Goal: Task Accomplishment & Management: Complete application form

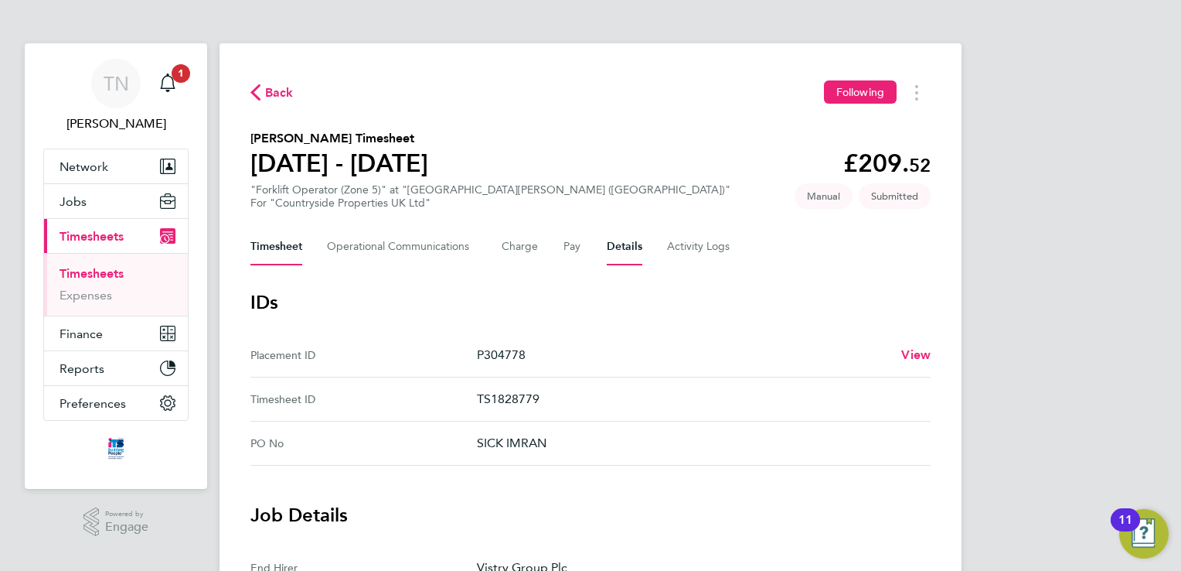
click at [258, 244] on button "Timesheet" at bounding box center [277, 246] width 52 height 37
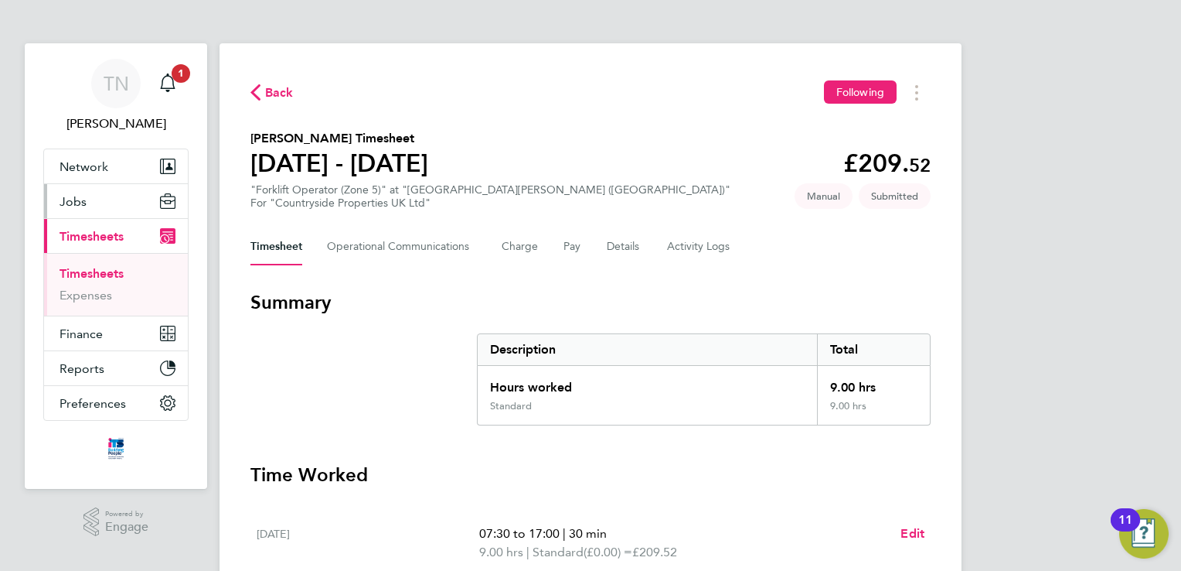
click at [87, 211] on button "Jobs" at bounding box center [116, 201] width 144 height 34
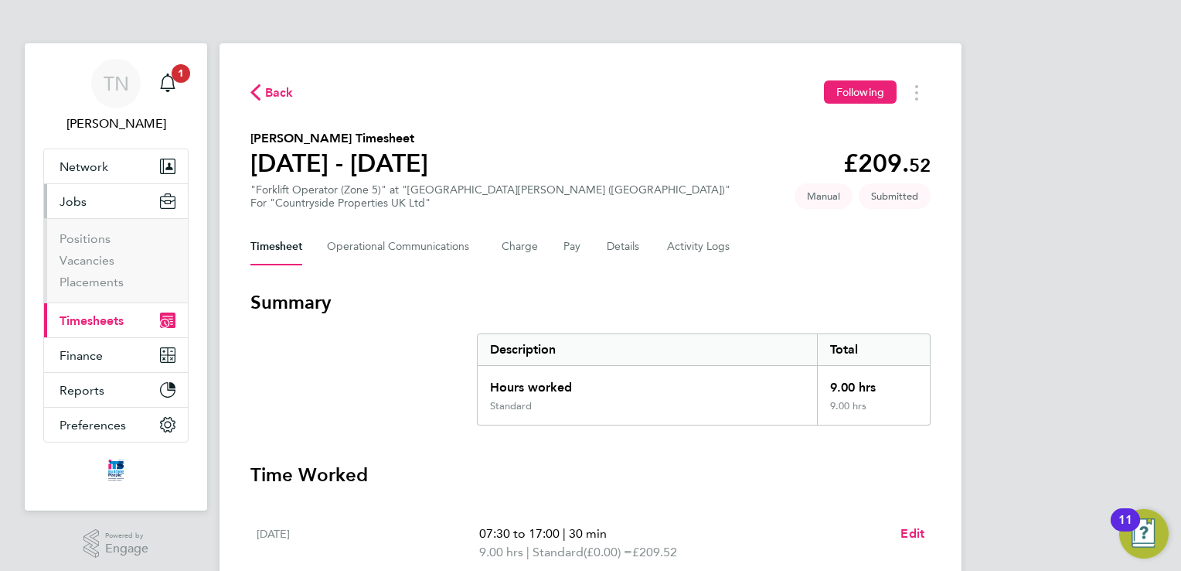
click at [90, 323] on span "Timesheets" at bounding box center [92, 320] width 64 height 15
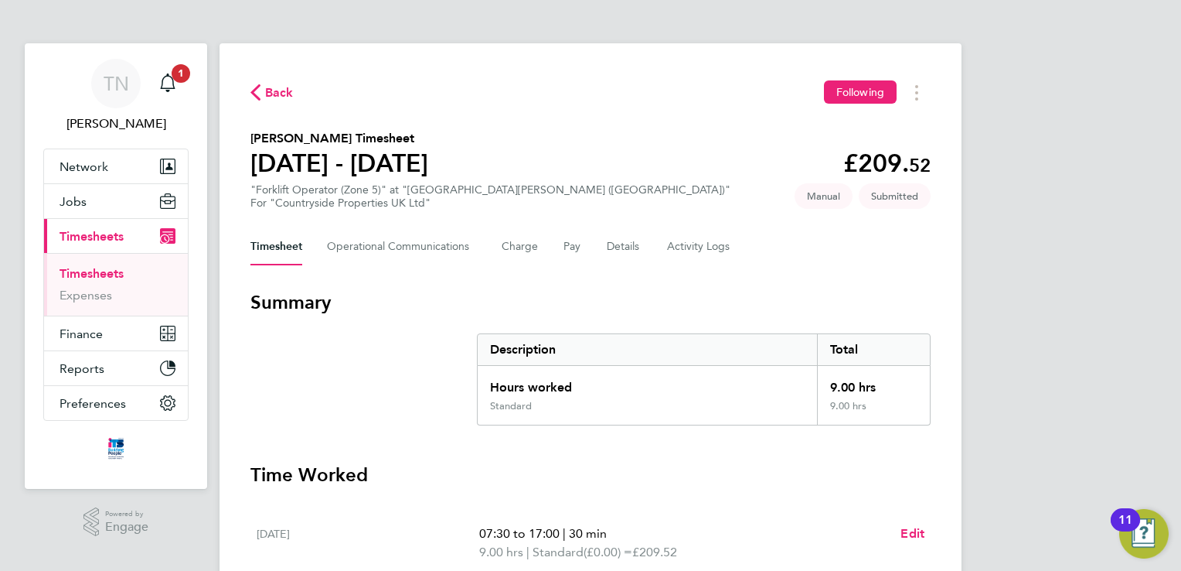
click at [80, 268] on link "Timesheets" at bounding box center [92, 273] width 64 height 15
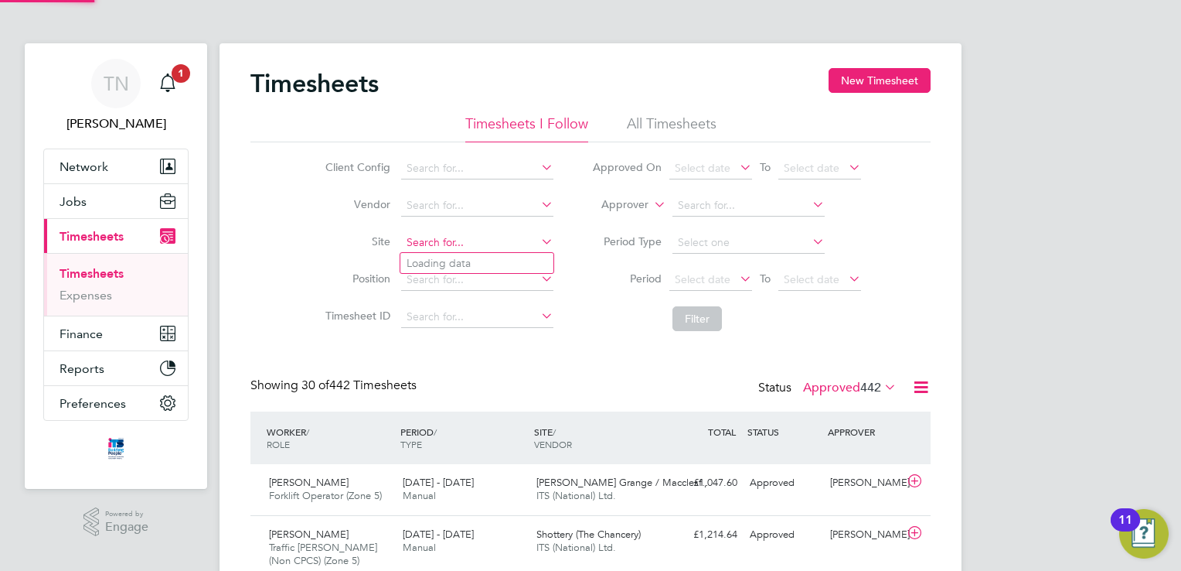
click at [477, 243] on input at bounding box center [477, 243] width 152 height 22
click at [476, 237] on input at bounding box center [477, 243] width 152 height 22
click at [476, 270] on li "Long [PERSON_NAME] ( Fer [GEOGRAPHIC_DATA])" at bounding box center [534, 263] width 266 height 21
type input "Long [PERSON_NAME] ([GEOGRAPHIC_DATA])"
click at [106, 229] on span "Timesheets" at bounding box center [92, 236] width 64 height 15
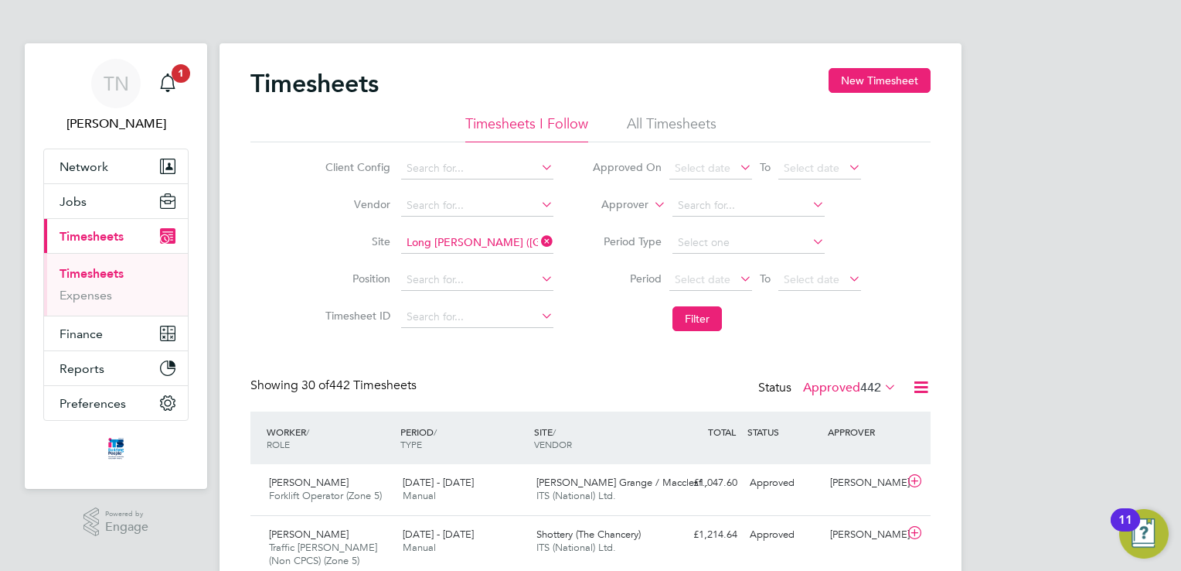
click at [887, 84] on button "New Timesheet" at bounding box center [880, 80] width 102 height 25
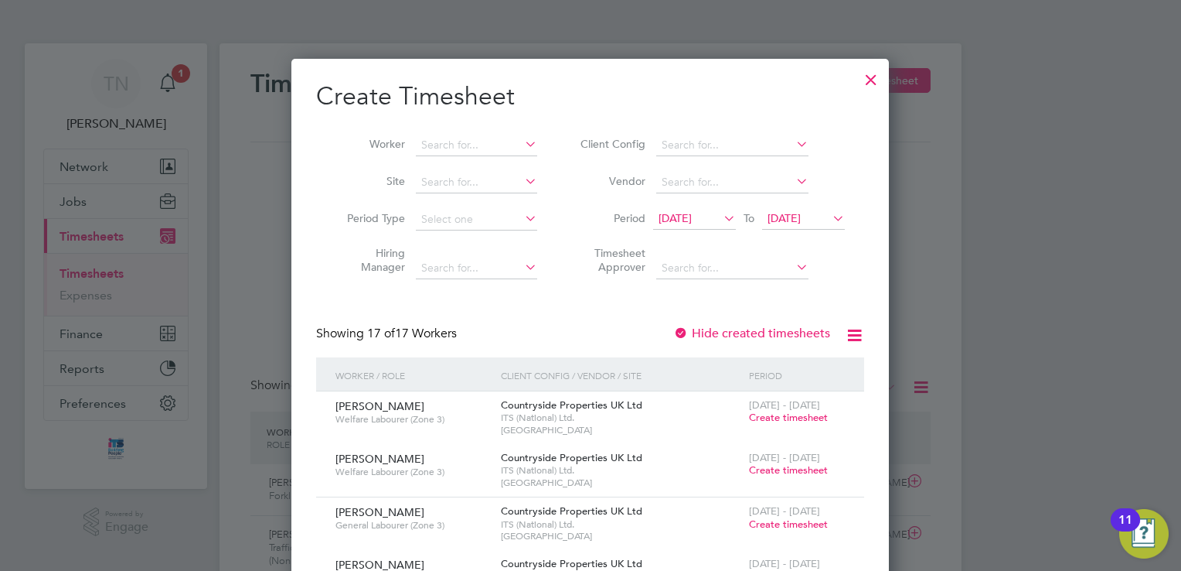
click at [827, 224] on span "[DATE]" at bounding box center [803, 219] width 83 height 21
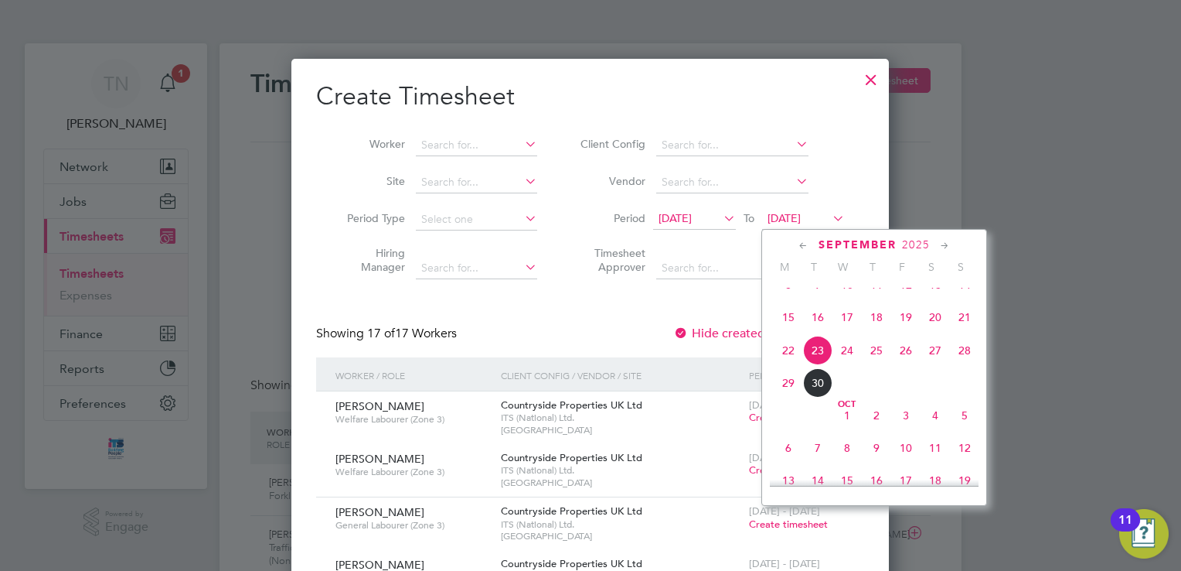
click at [964, 365] on span "28" at bounding box center [964, 350] width 29 height 29
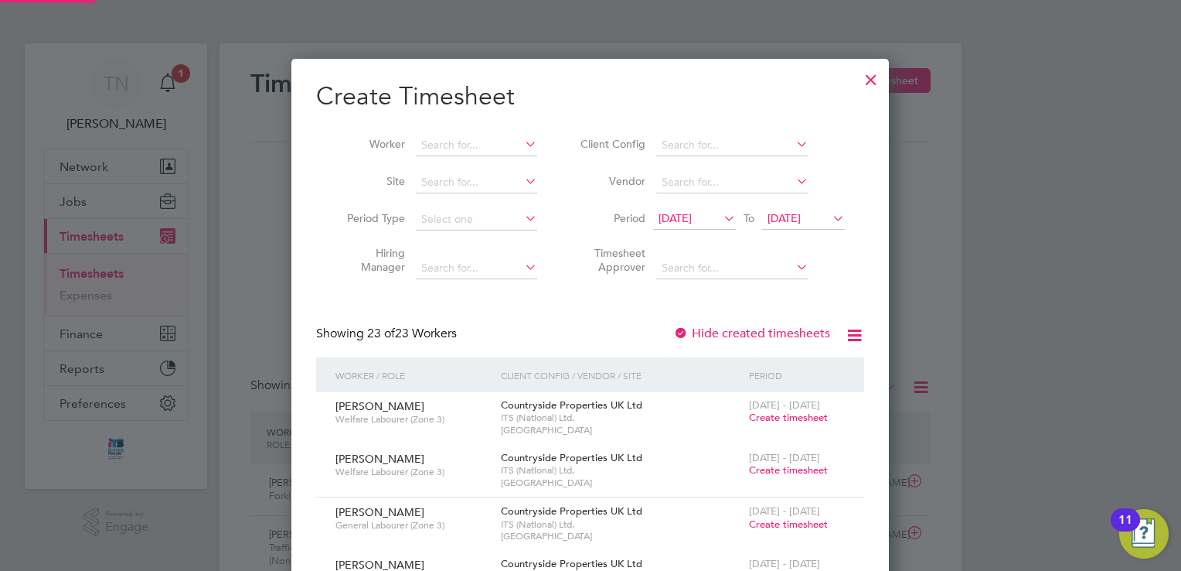
click at [705, 209] on span "[DATE]" at bounding box center [694, 219] width 83 height 21
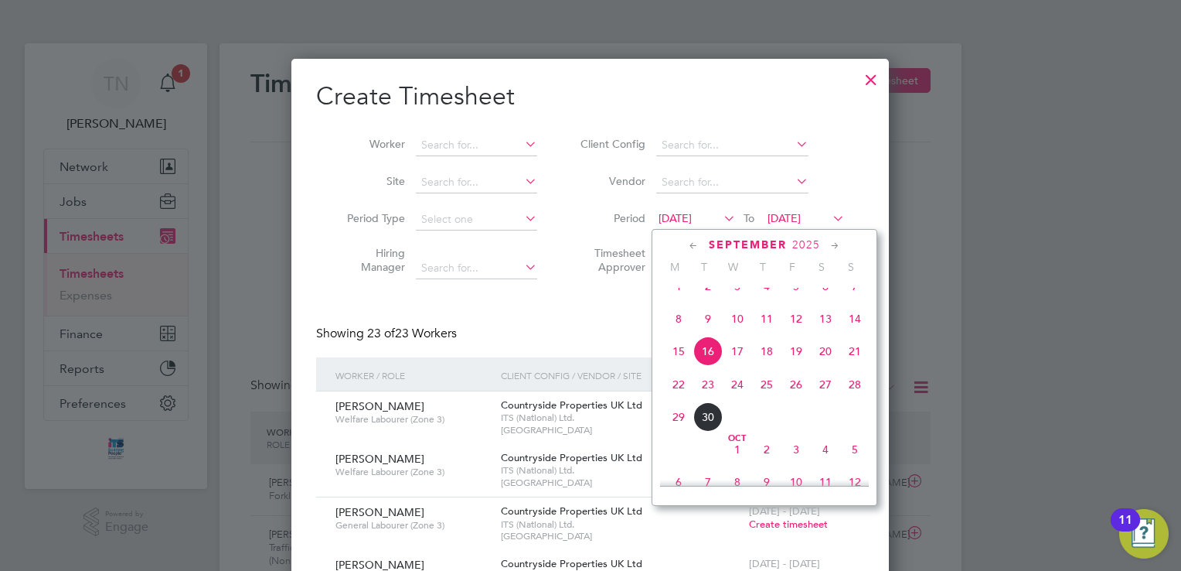
click at [673, 399] on span "22" at bounding box center [678, 384] width 29 height 29
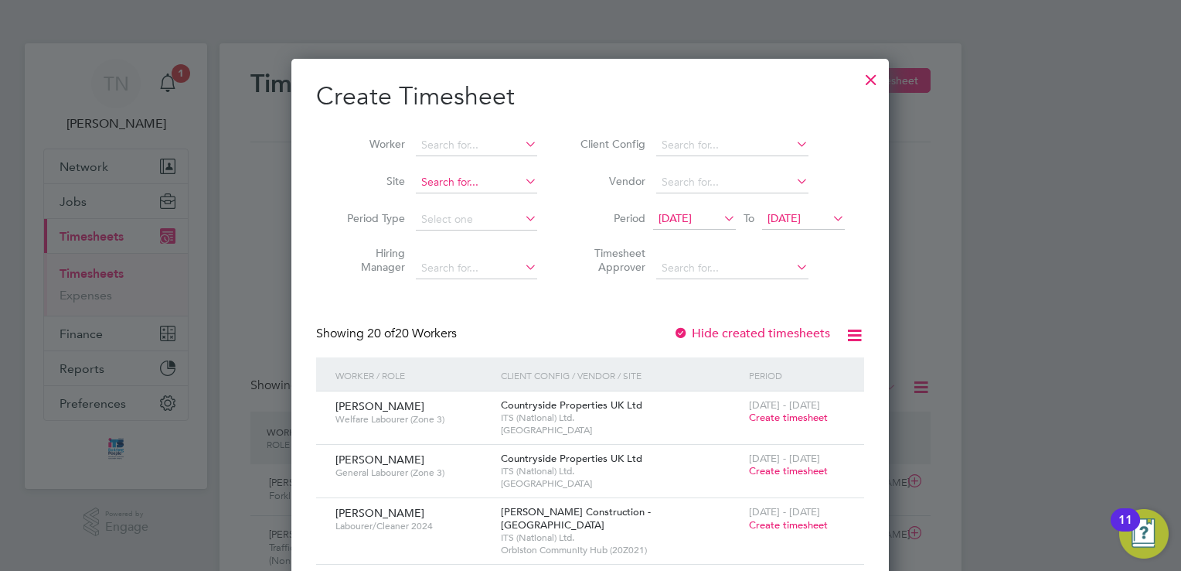
click at [460, 178] on input at bounding box center [476, 183] width 121 height 22
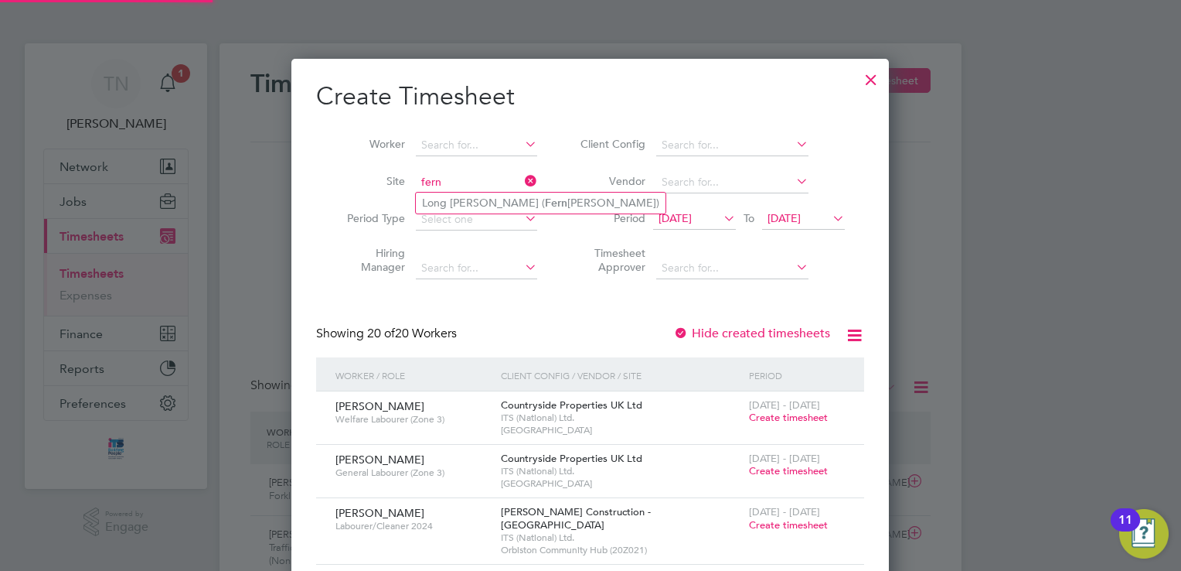
click at [467, 208] on li "Long [PERSON_NAME] ( [PERSON_NAME][GEOGRAPHIC_DATA])" at bounding box center [541, 203] width 250 height 21
type input "Long [PERSON_NAME] ([GEOGRAPHIC_DATA])"
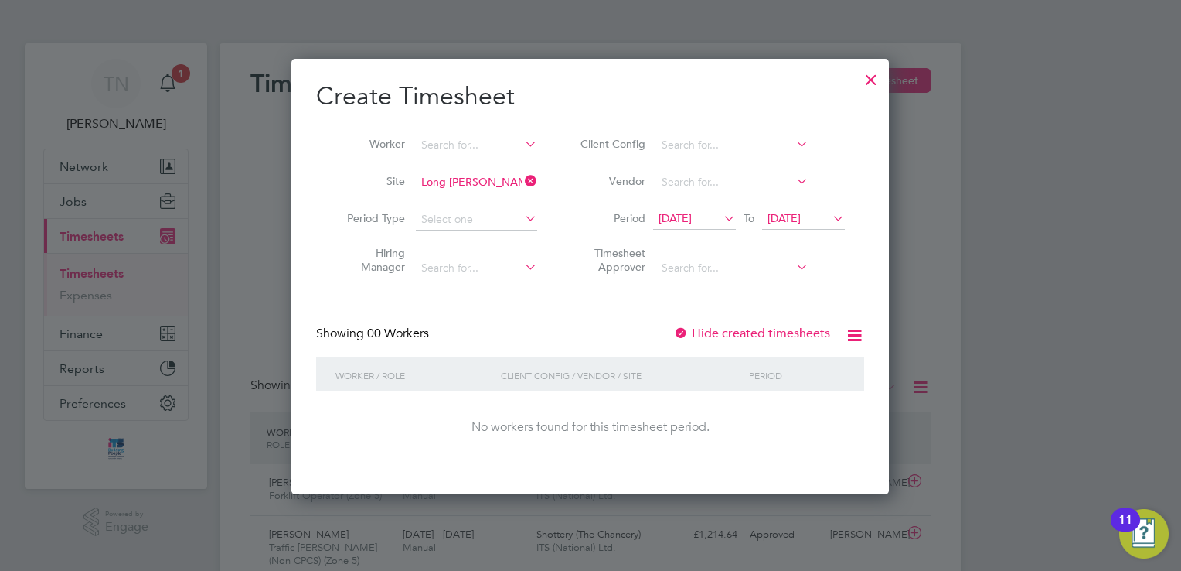
click at [724, 332] on label "Hide created timesheets" at bounding box center [751, 333] width 157 height 15
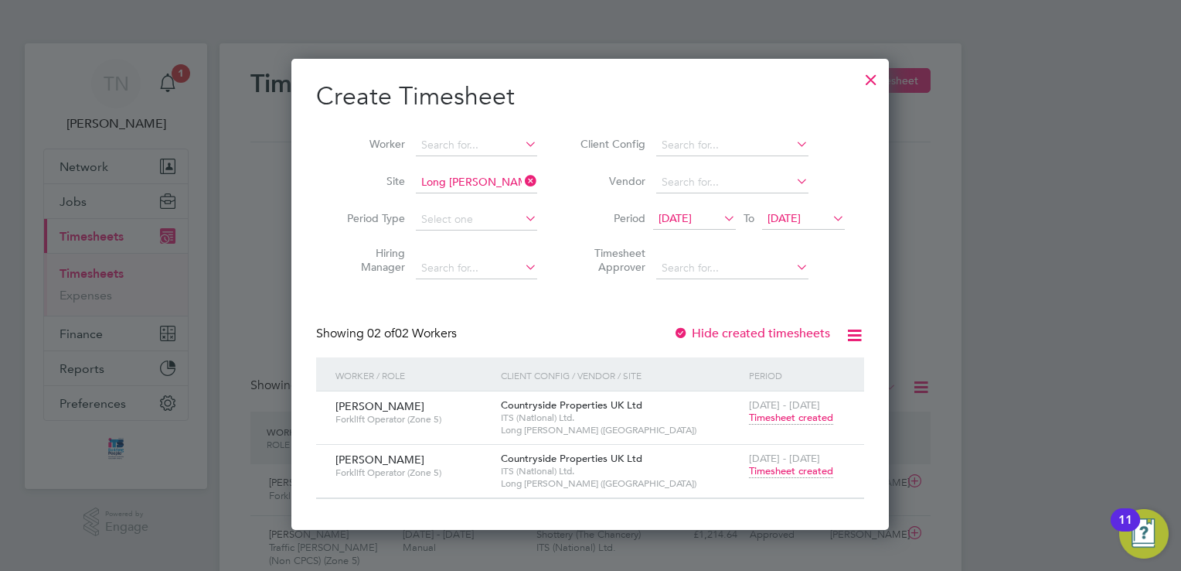
click at [785, 465] on span "Timesheet created" at bounding box center [791, 471] width 84 height 14
